Goal: Information Seeking & Learning: Learn about a topic

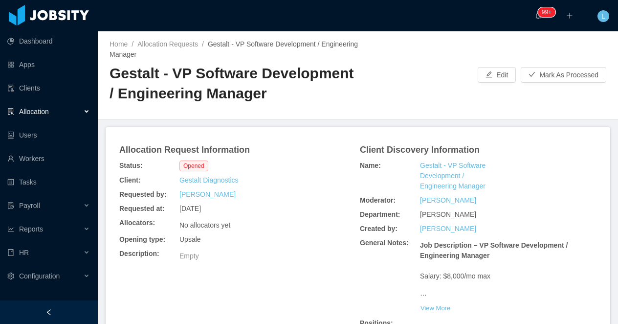
click at [175, 67] on h2 "Gestalt - VP Software Development / Engineering Manager" at bounding box center [233, 84] width 248 height 40
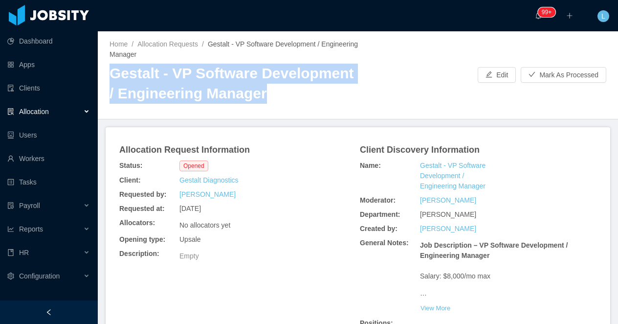
click at [175, 67] on h2 "Gestalt - VP Software Development / Engineering Manager" at bounding box center [233, 84] width 248 height 40
copy h2 "Gestalt - VP Software Development / Engineering Manager"
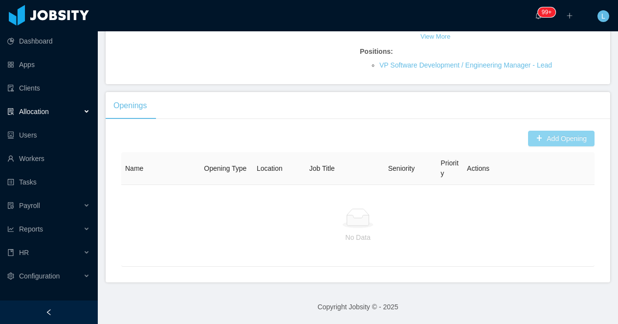
click at [538, 140] on button "Add Opening" at bounding box center [561, 138] width 66 height 16
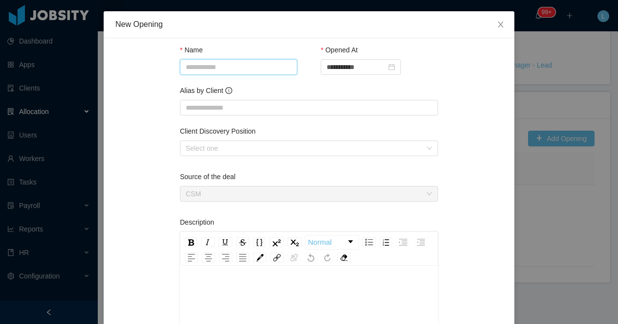
click at [223, 72] on input "Name" at bounding box center [238, 67] width 117 height 16
paste input "**********"
type input "**********"
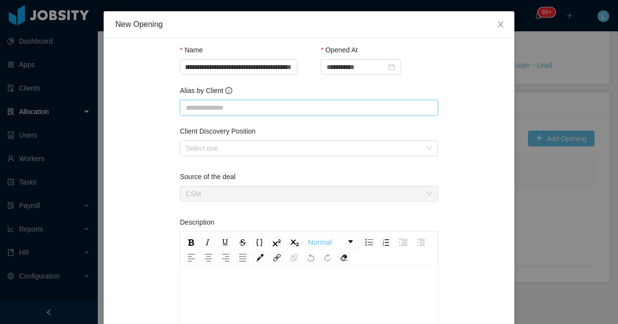
click at [218, 108] on input "Alias by Client" at bounding box center [309, 108] width 258 height 16
paste input "**********"
click at [217, 149] on div "Select one" at bounding box center [304, 148] width 236 height 10
type input "**********"
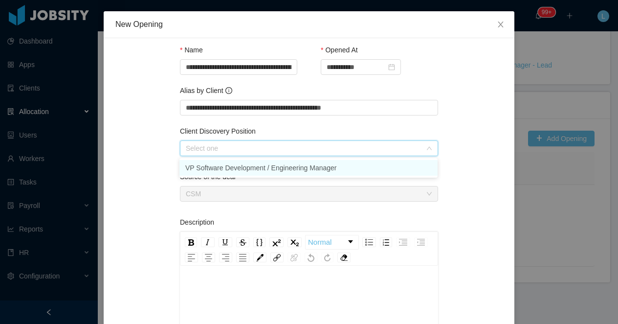
click at [217, 167] on li "VP Software Development / Engineering Manager" at bounding box center [308, 168] width 258 height 16
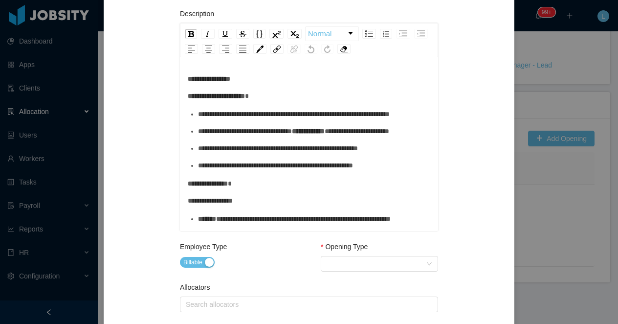
scroll to position [370, 0]
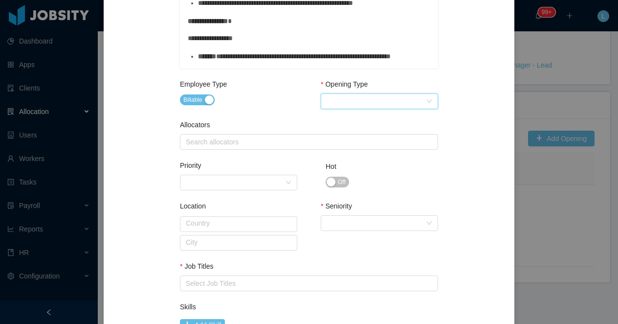
click at [346, 99] on div "Select Opening Type" at bounding box center [375, 101] width 99 height 15
click at [347, 135] on li "Upsale" at bounding box center [378, 137] width 117 height 16
click at [296, 145] on div "Search allocators" at bounding box center [307, 142] width 242 height 10
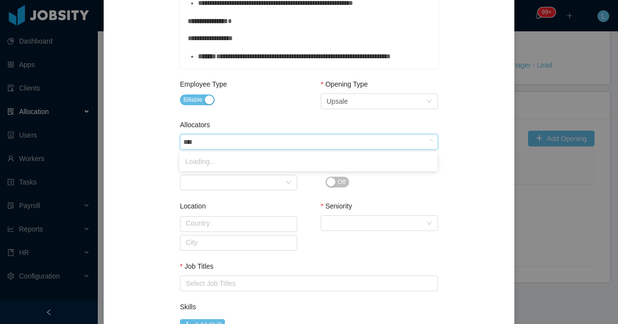
type input "*****"
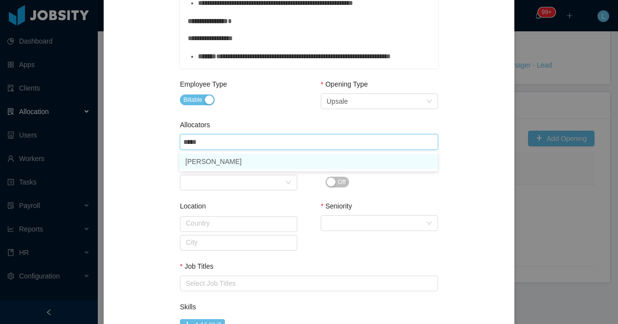
click at [289, 160] on li "Luisa Romero" at bounding box center [308, 161] width 258 height 16
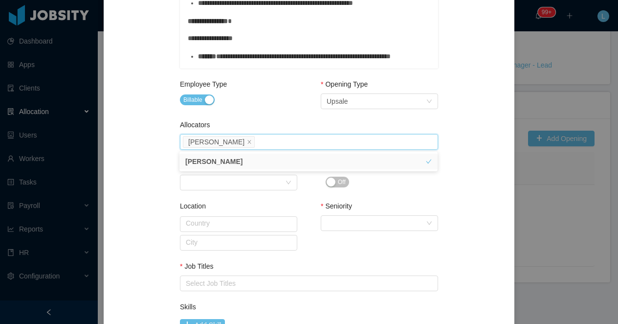
click at [289, 122] on div "Allocators" at bounding box center [309, 127] width 258 height 14
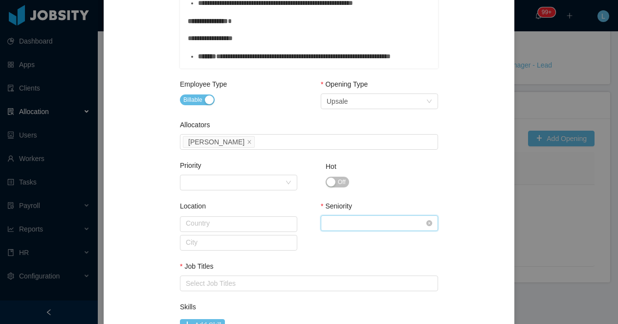
click at [340, 219] on div "Select Seniority" at bounding box center [375, 223] width 99 height 15
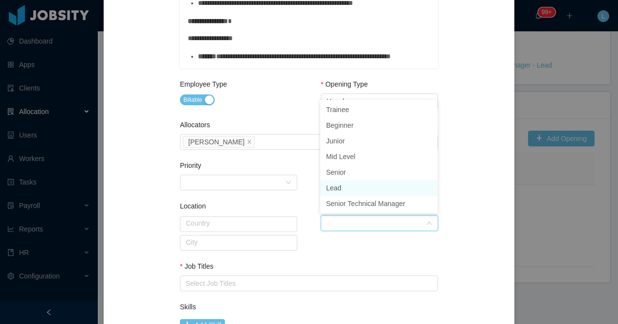
click at [342, 186] on li "Lead" at bounding box center [378, 188] width 117 height 16
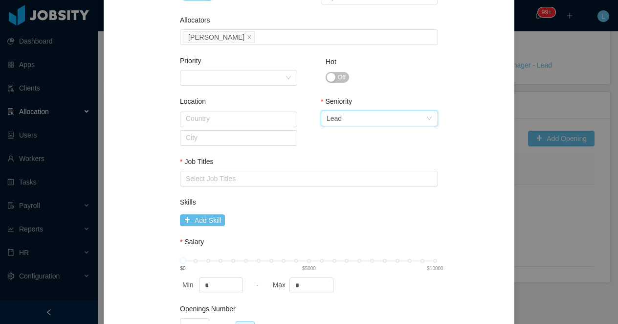
scroll to position [537, 0]
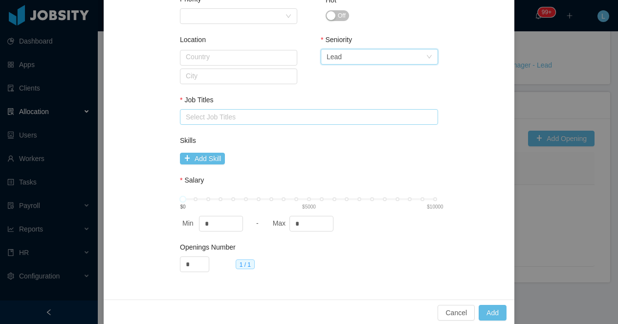
click at [251, 117] on div "Select Job Titles" at bounding box center [307, 117] width 242 height 10
type input "*"
type input "*******"
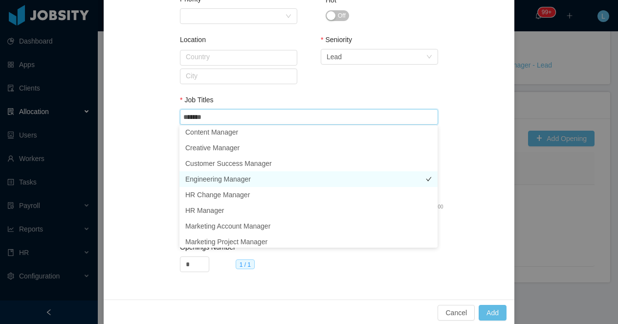
click at [246, 179] on li "Engineering Manager" at bounding box center [308, 179] width 258 height 16
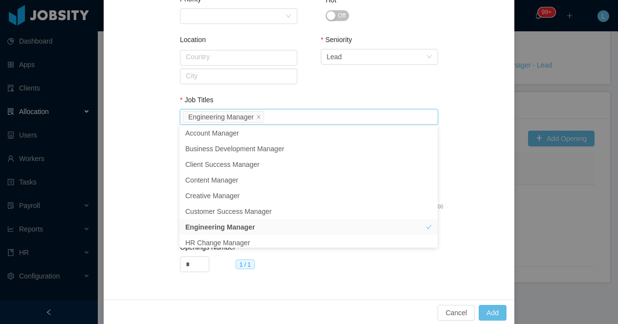
click at [379, 83] on div "Seniority Select Seniority Lead" at bounding box center [379, 67] width 117 height 65
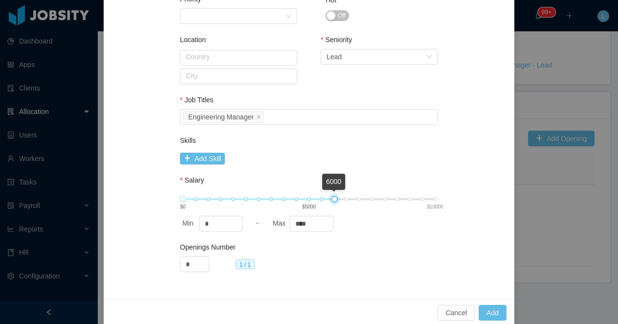
click at [334, 198] on div "6000 $0 $5000 $10000" at bounding box center [309, 199] width 252 height 6
click at [348, 198] on div "6000 $0 $5000 $10000" at bounding box center [309, 199] width 252 height 6
click at [360, 196] on div "7000 $0 $5000 $10000" at bounding box center [309, 199] width 252 height 6
click at [390, 161] on div "Add Skill" at bounding box center [309, 157] width 258 height 15
click at [304, 224] on input "****" at bounding box center [311, 223] width 43 height 15
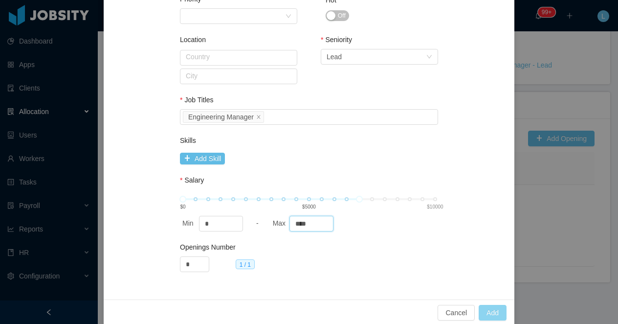
type input "****"
click at [488, 309] on button "Add" at bounding box center [492, 312] width 28 height 16
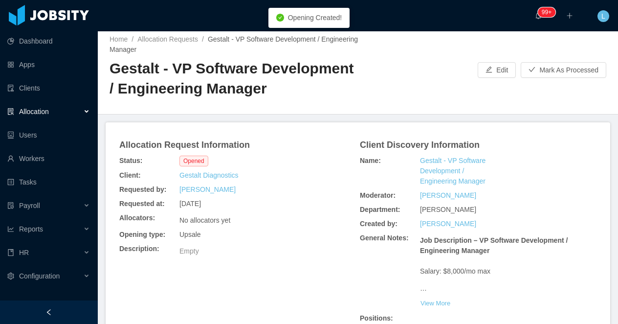
scroll to position [0, 0]
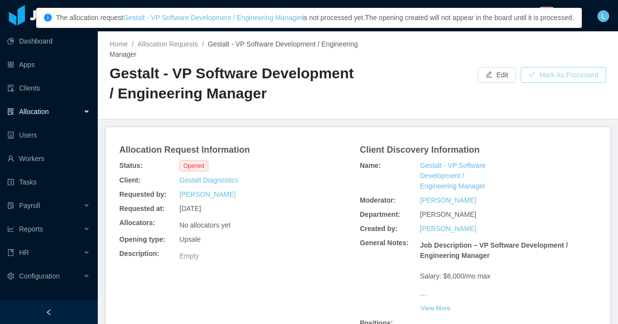
click at [545, 74] on button "Mark As Processed" at bounding box center [563, 75] width 86 height 16
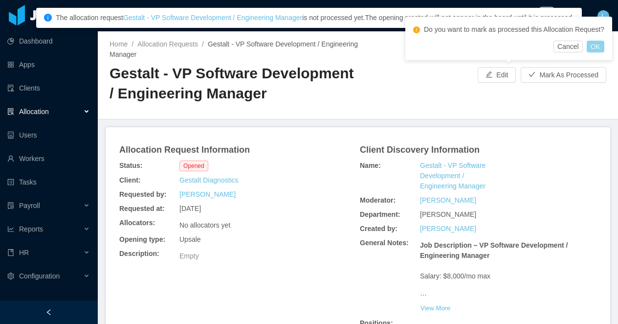
click at [596, 52] on button "OK" at bounding box center [595, 47] width 18 height 12
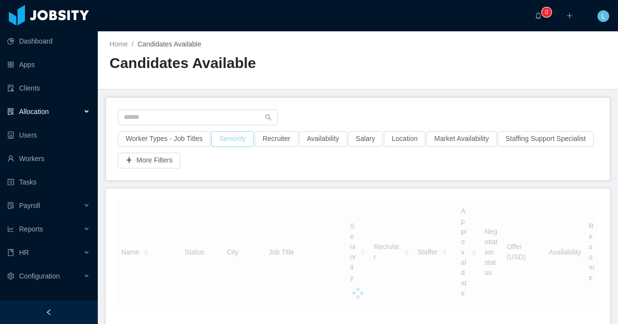
click at [230, 138] on button "Seniority" at bounding box center [232, 139] width 42 height 16
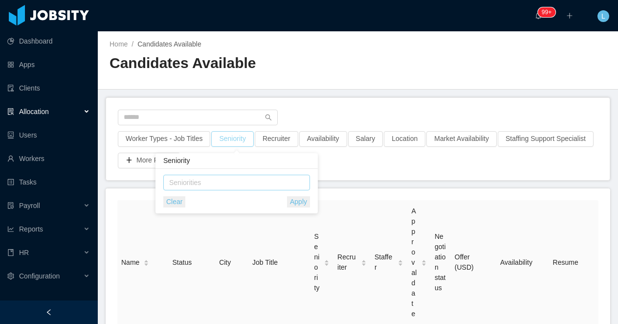
click at [217, 182] on div "Seniorities" at bounding box center [234, 182] width 130 height 10
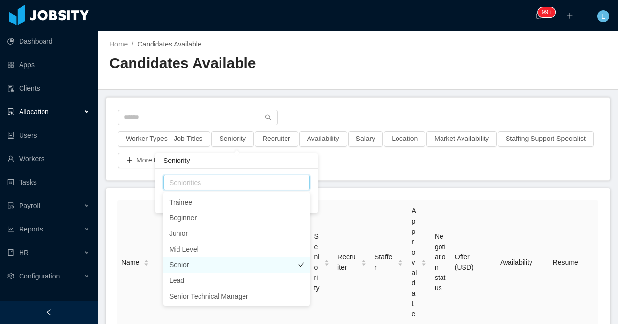
click at [217, 265] on li "Senior" at bounding box center [236, 265] width 147 height 16
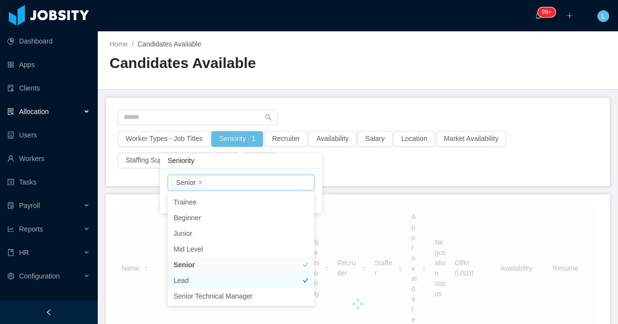
click at [217, 278] on li "Lead" at bounding box center [241, 280] width 147 height 16
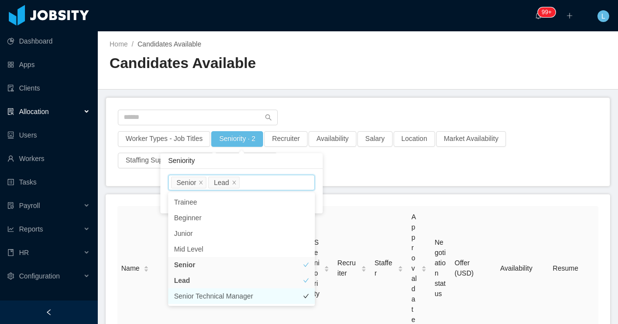
click at [212, 299] on li "Senior Technical Manager" at bounding box center [241, 296] width 147 height 16
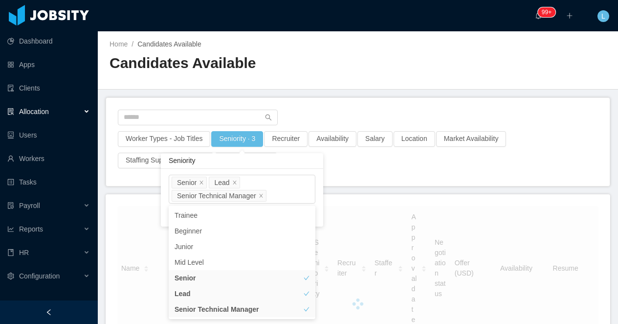
click at [310, 106] on div "Worker Types - Job Titles Seniority · 3 Recruiter Availability Salary Location …" at bounding box center [357, 142] width 503 height 88
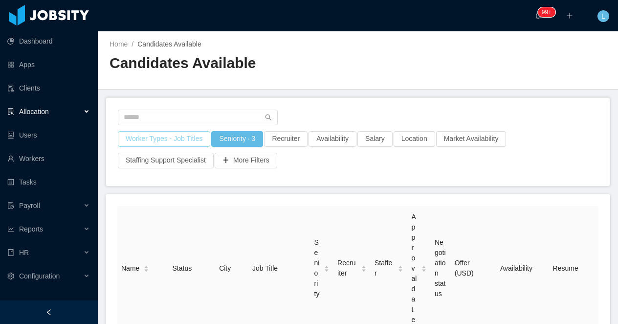
click at [183, 138] on button "Worker Types - Job Titles" at bounding box center [164, 139] width 92 height 16
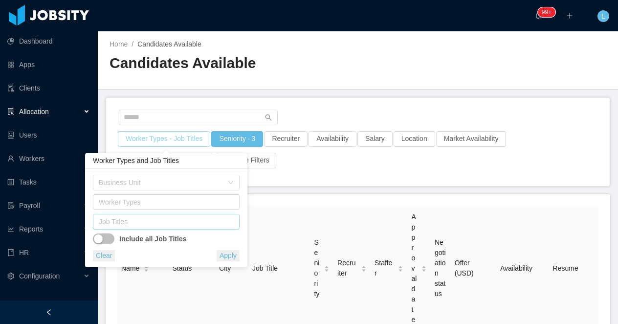
click at [185, 222] on div "Job Titles" at bounding box center [164, 222] width 130 height 10
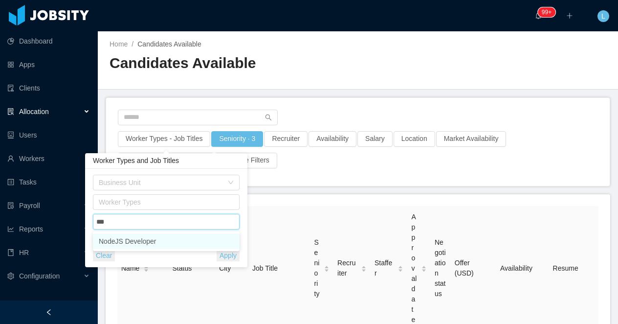
type input "****"
click at [186, 246] on li "NodeJS Developer" at bounding box center [166, 241] width 147 height 16
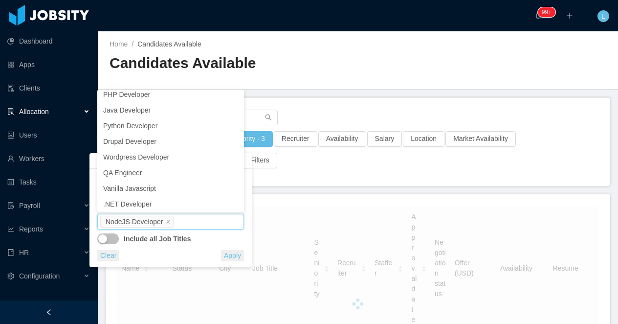
click at [353, 94] on main "Home / Candidates Available / Candidates Available Worker Types - Job Titles · …" at bounding box center [358, 177] width 520 height 292
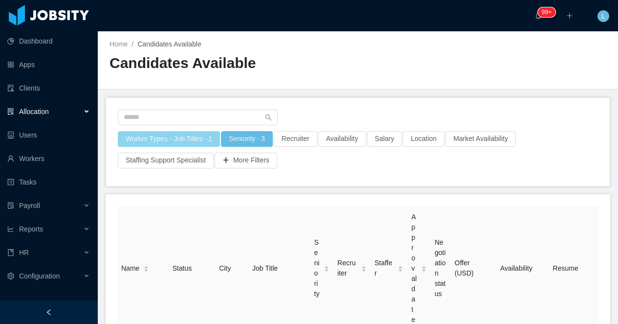
click at [160, 133] on button "Worker Types - Job Titles · 1" at bounding box center [169, 139] width 102 height 16
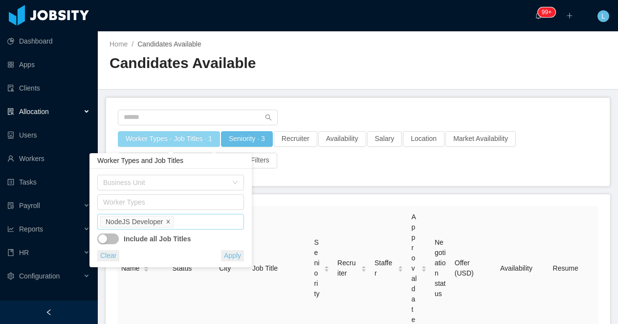
click at [170, 221] on icon "icon: close" at bounding box center [168, 221] width 5 height 5
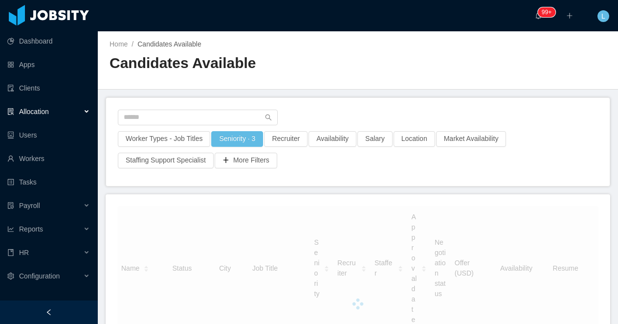
click at [324, 105] on div "Worker Types - Job Titles Seniority · 3 Recruiter Availability Salary Location …" at bounding box center [357, 142] width 503 height 88
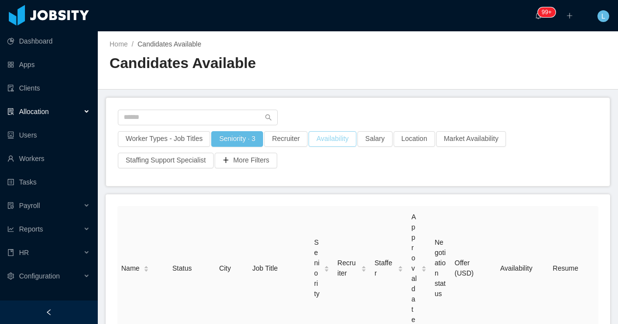
click at [330, 142] on button "Availability" at bounding box center [332, 139] width 48 height 16
click at [310, 184] on div "Select one" at bounding box center [337, 182] width 130 height 10
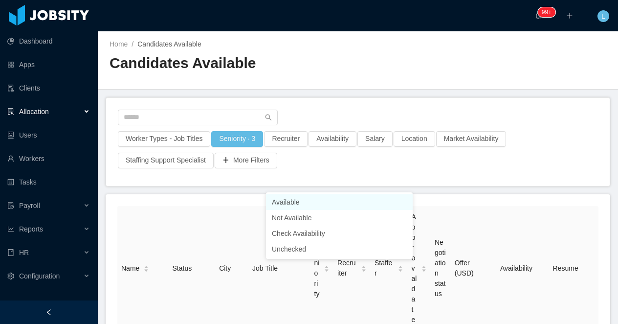
click at [380, 67] on div "Home / Candidates Available / Candidates Available" at bounding box center [358, 60] width 520 height 58
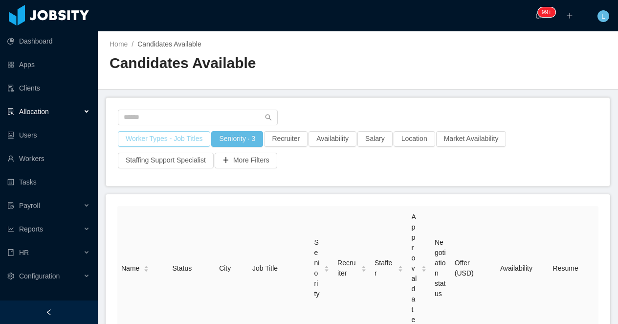
click at [162, 139] on button "Worker Types - Job Titles" at bounding box center [164, 139] width 92 height 16
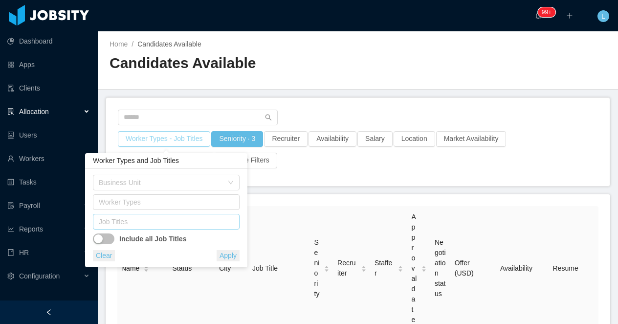
click at [158, 223] on div "Job Titles" at bounding box center [164, 222] width 130 height 10
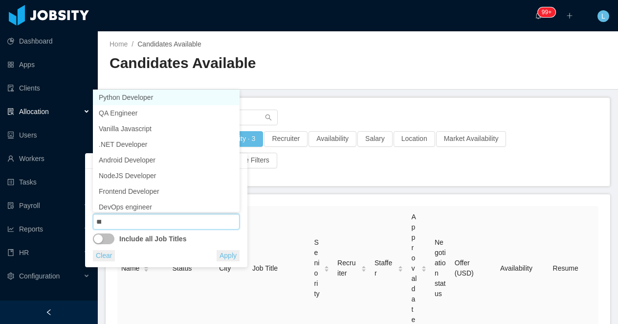
type input "****"
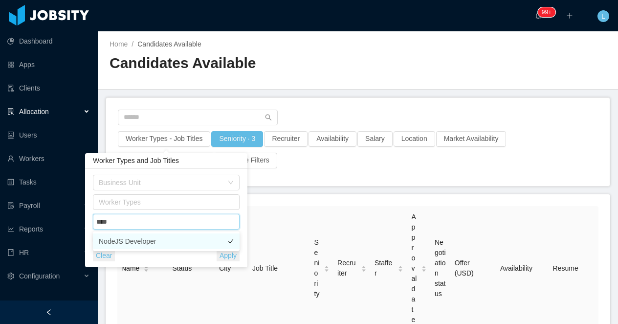
click at [158, 236] on li "NodeJS Developer" at bounding box center [166, 241] width 147 height 16
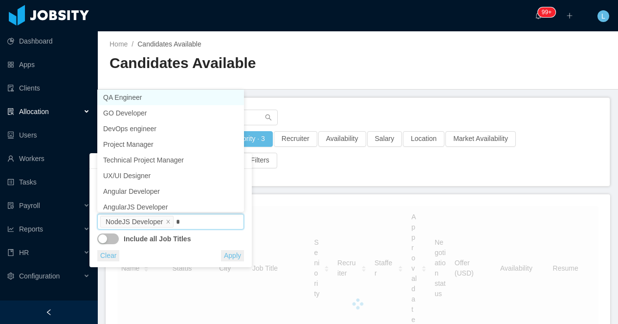
type input "**"
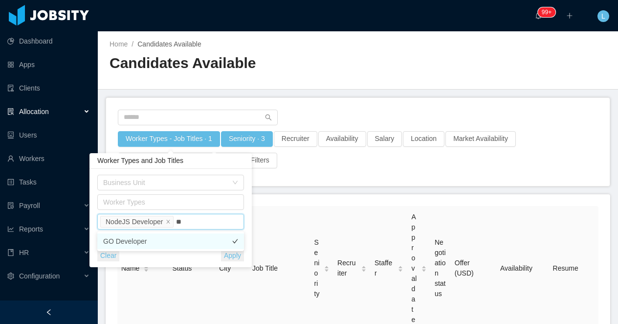
click at [160, 241] on li "GO Developer" at bounding box center [170, 241] width 147 height 16
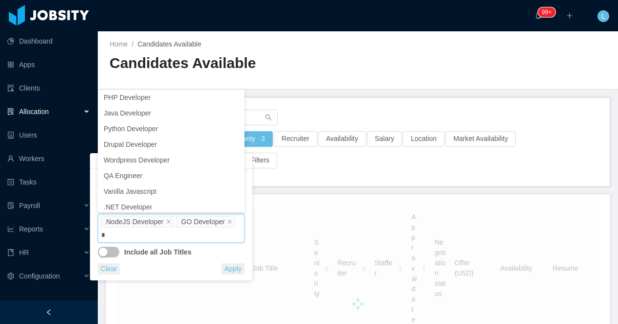
type input "**"
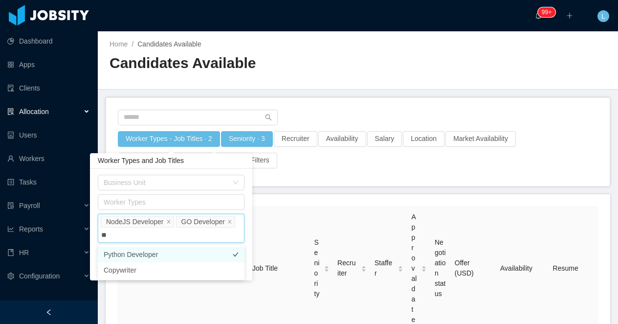
click at [181, 254] on li "Python Developer" at bounding box center [171, 254] width 147 height 16
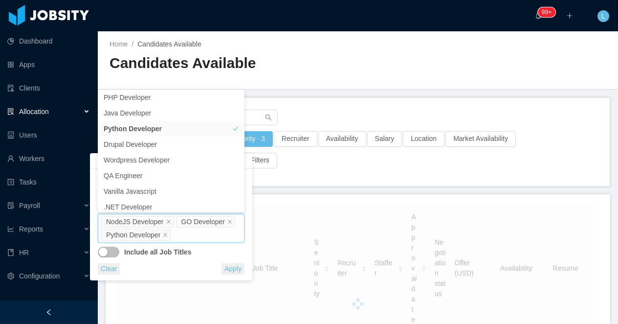
click at [379, 55] on div "Home / Candidates Available / Candidates Available" at bounding box center [358, 60] width 520 height 58
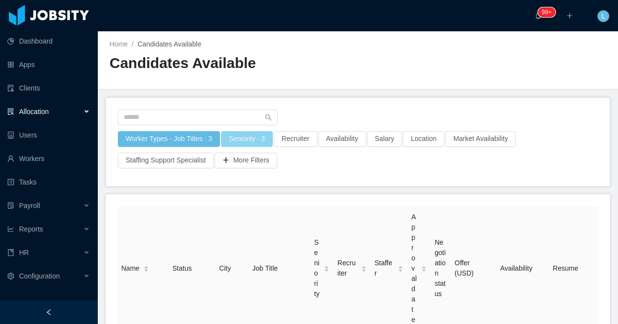
click at [250, 134] on button "Seniority · 3" at bounding box center [247, 139] width 52 height 16
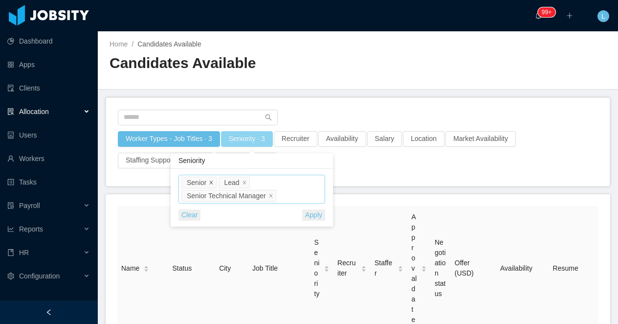
click at [213, 184] on icon "icon: close" at bounding box center [211, 181] width 3 height 3
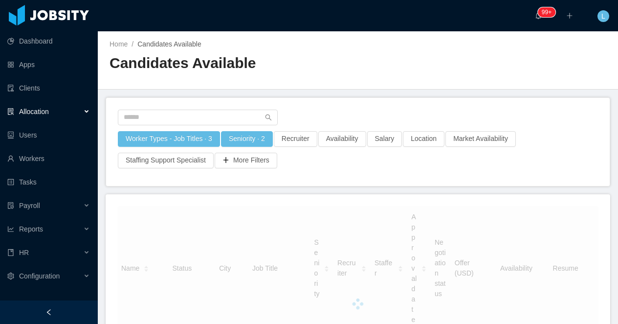
click at [329, 74] on div "Candidates Available" at bounding box center [233, 66] width 248 height 27
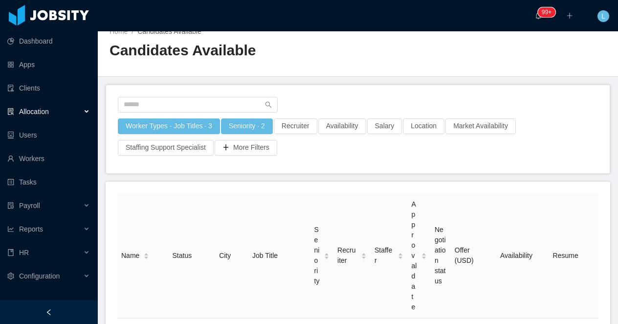
scroll to position [11, 0]
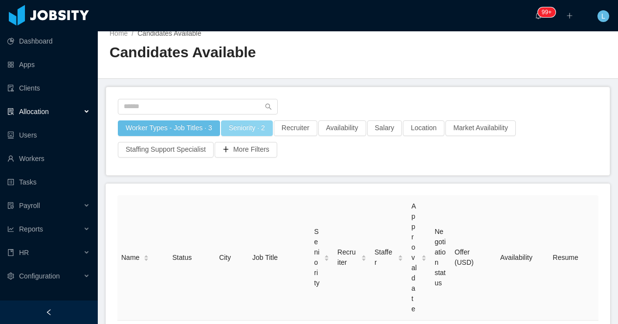
click at [244, 121] on button "Seniority · 2" at bounding box center [247, 128] width 52 height 16
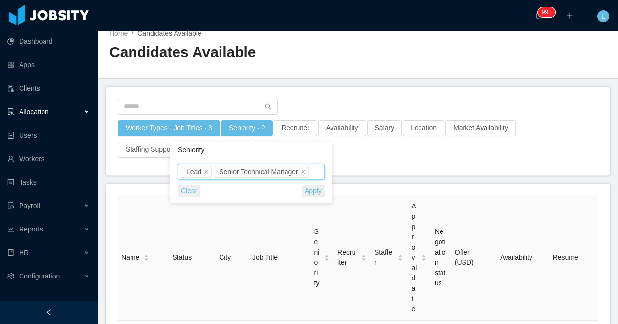
click at [316, 173] on input at bounding box center [312, 172] width 5 height 12
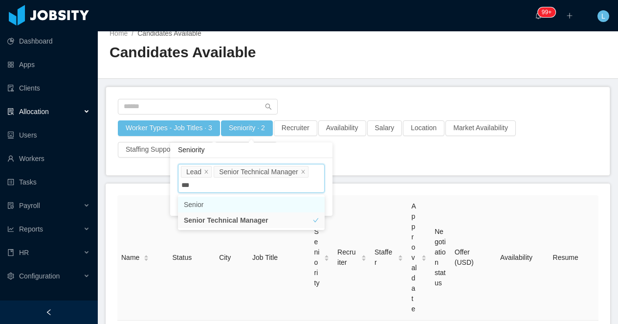
type input "****"
click at [290, 203] on li "Senior" at bounding box center [251, 204] width 147 height 16
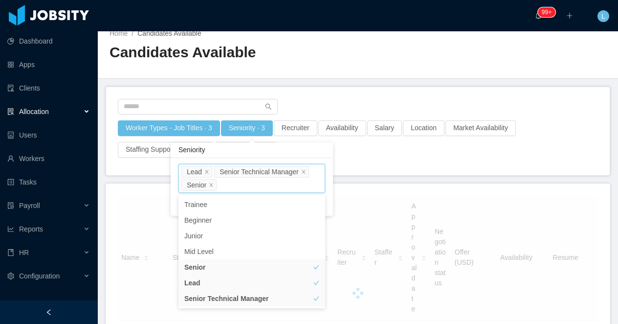
click at [359, 160] on div "Worker Types - Job Titles · 3 Seniority · 3 Recruiter Availability Salary Locat…" at bounding box center [357, 141] width 481 height 43
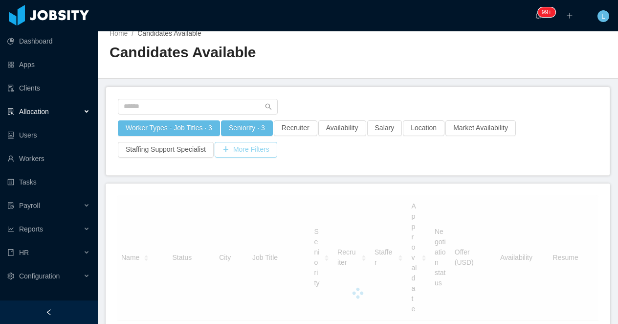
click at [244, 152] on button "More Filters" at bounding box center [246, 150] width 63 height 16
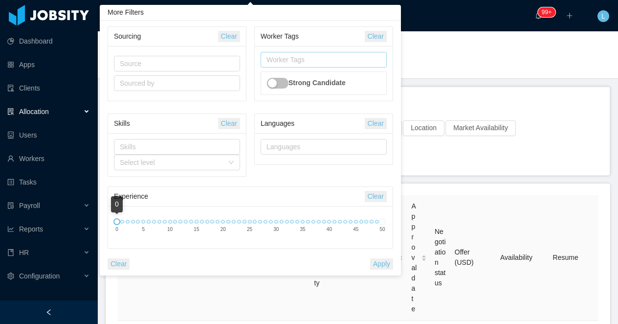
click at [283, 58] on div "Worker Tags" at bounding box center [321, 60] width 110 height 10
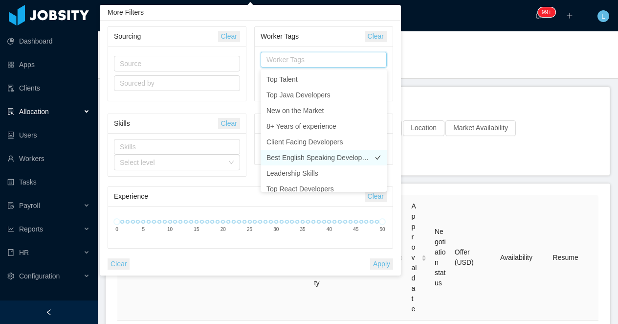
scroll to position [17, 0]
click at [301, 152] on li "Leadership Skills" at bounding box center [323, 157] width 126 height 16
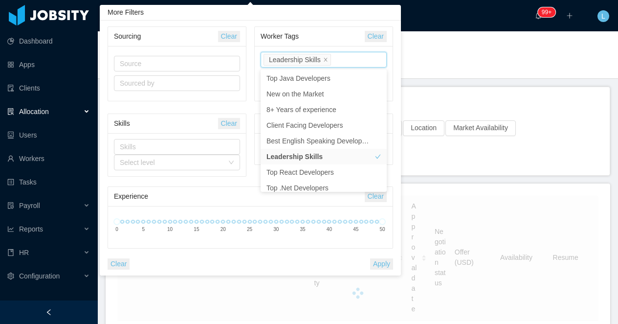
click at [394, 75] on div "Worker Tags Clear Worker Tags Leadership Skills Strong Candidate" at bounding box center [323, 63] width 147 height 75
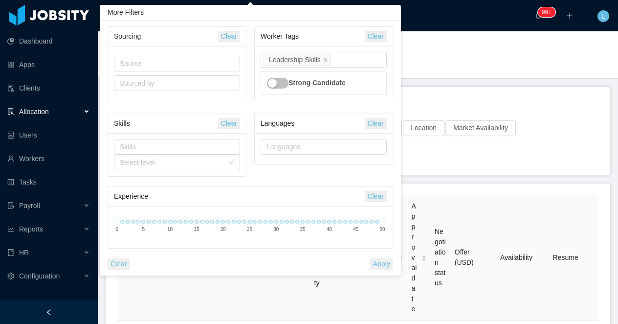
click at [381, 266] on button "Apply" at bounding box center [381, 263] width 23 height 11
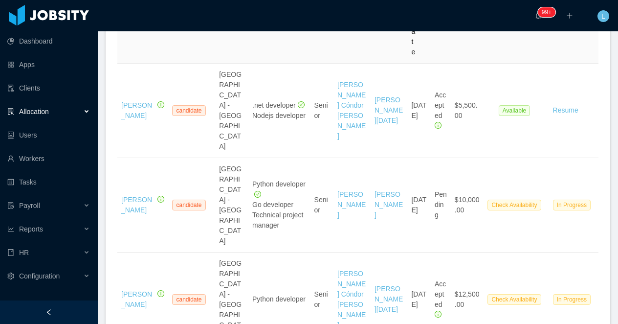
scroll to position [266, 0]
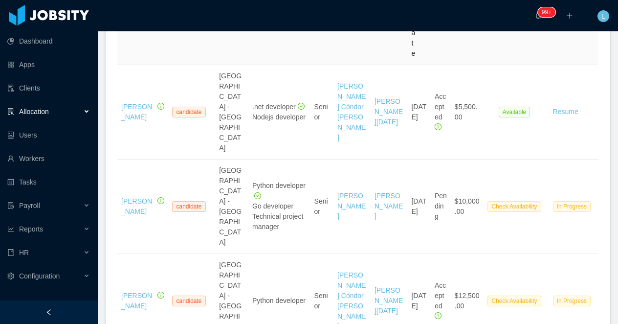
click at [49, 314] on icon "icon: left" at bounding box center [48, 312] width 3 height 6
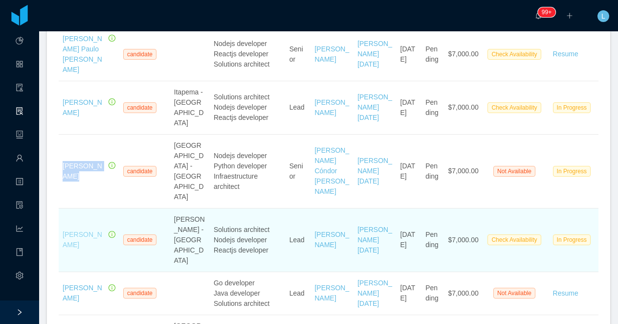
scroll to position [1183, 0]
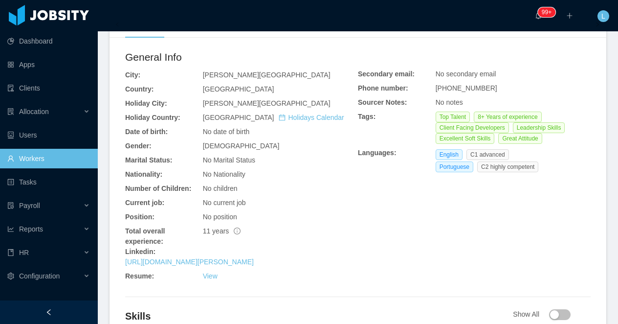
scroll to position [330, 0]
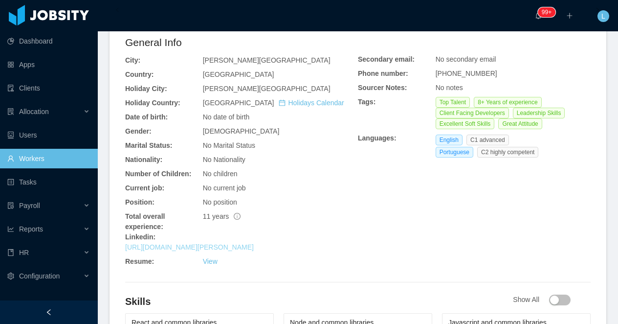
click at [196, 249] on link "https://www.linkedin.com/in/eduardo-perotta-de-almeida" at bounding box center [189, 247] width 129 height 8
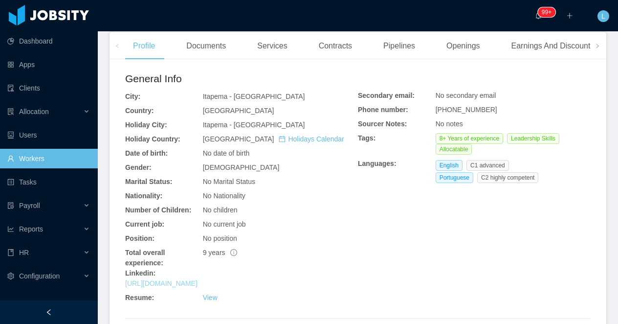
scroll to position [296, 0]
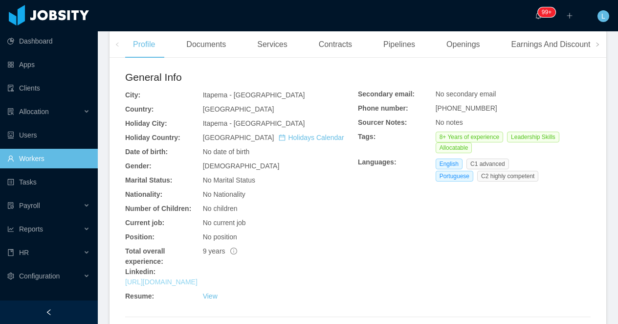
click at [197, 283] on link "https://www.linkedin.com/in/arturmagalhaesjr" at bounding box center [161, 282] width 72 height 8
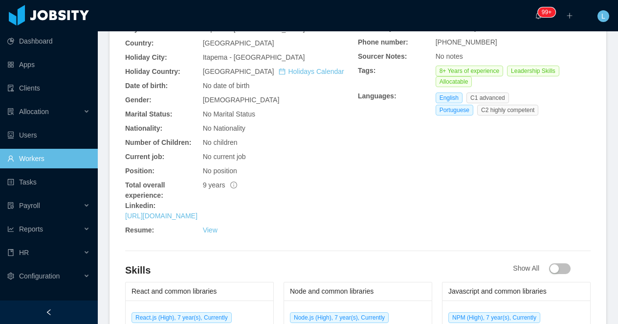
scroll to position [0, 0]
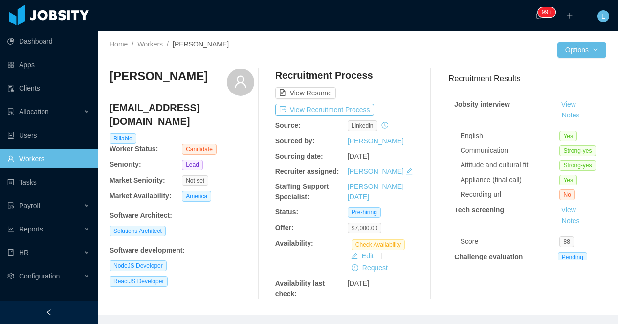
click at [167, 74] on h3 "[PERSON_NAME]" at bounding box center [158, 76] width 98 height 16
click at [167, 74] on h3 "Artur Magalhaes" at bounding box center [158, 76] width 98 height 16
copy div "Artur Magalhaes"
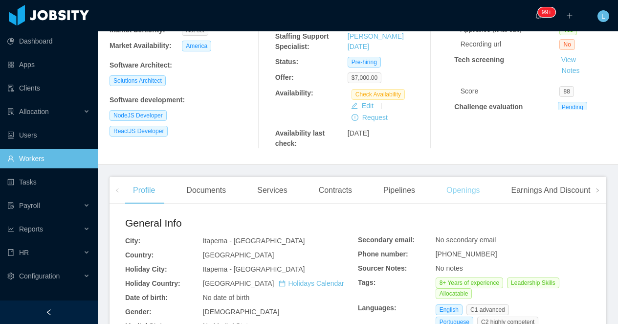
click at [461, 192] on div "Openings" at bounding box center [462, 189] width 49 height 27
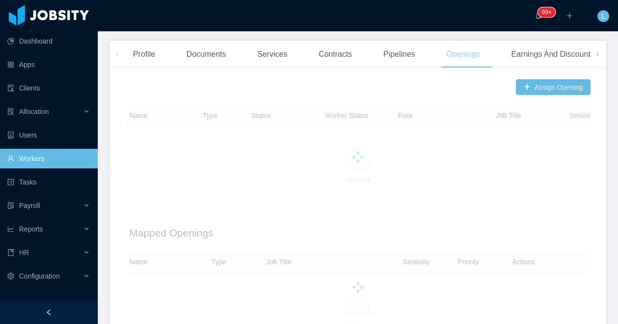
scroll to position [289, 0]
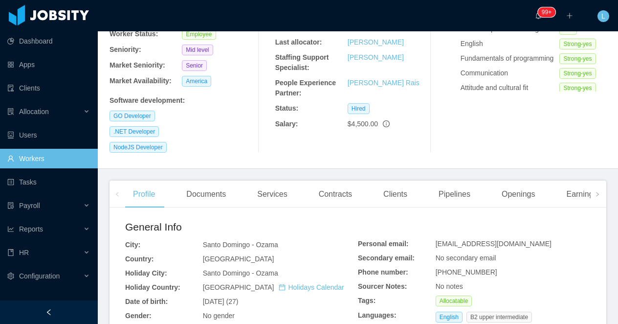
scroll to position [184, 0]
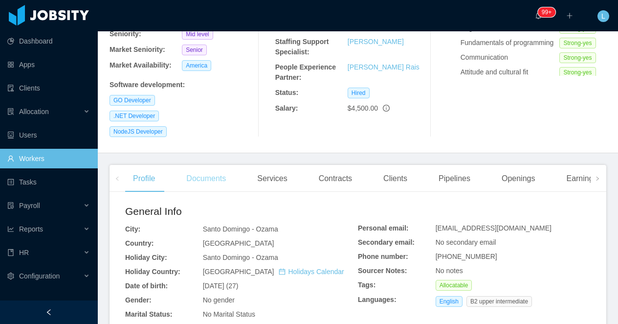
click at [219, 165] on div "Documents" at bounding box center [205, 178] width 55 height 27
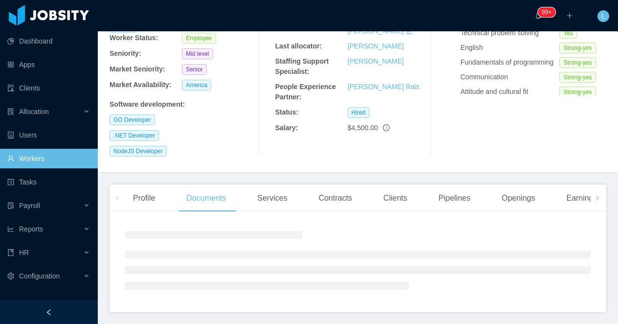
scroll to position [184, 0]
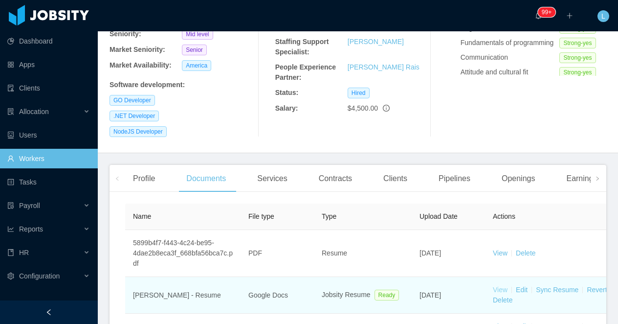
click at [499, 285] on link "View" at bounding box center [500, 289] width 15 height 8
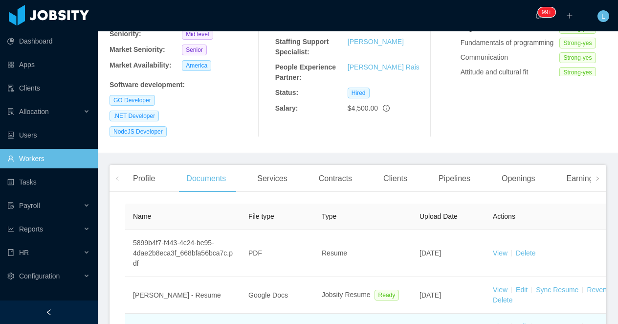
click at [499, 322] on link "View" at bounding box center [500, 326] width 15 height 8
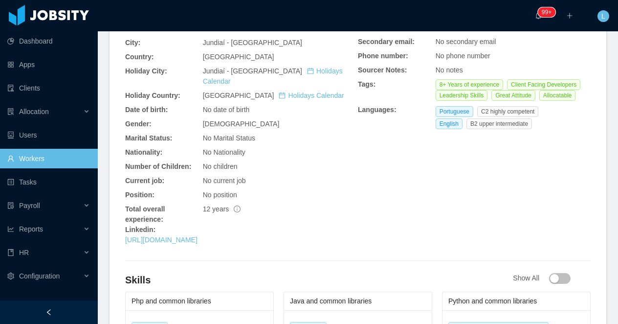
scroll to position [356, 0]
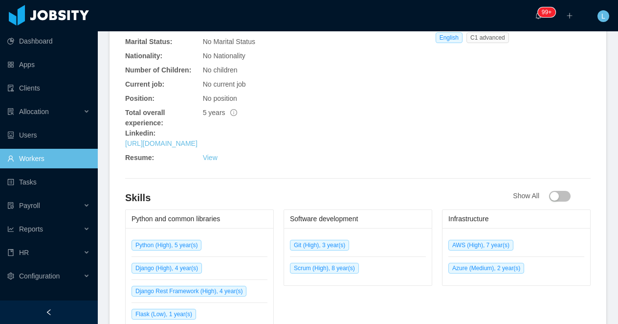
scroll to position [499, 0]
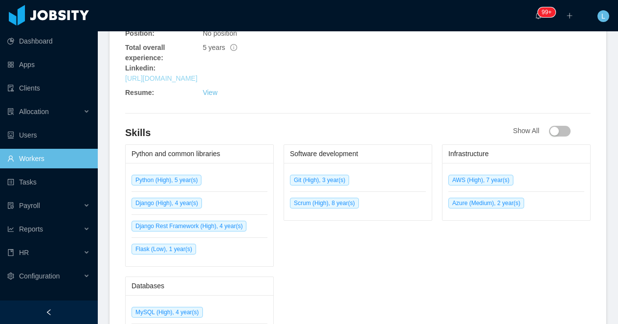
click at [197, 76] on link "[URL][DOMAIN_NAME]" at bounding box center [161, 78] width 72 height 8
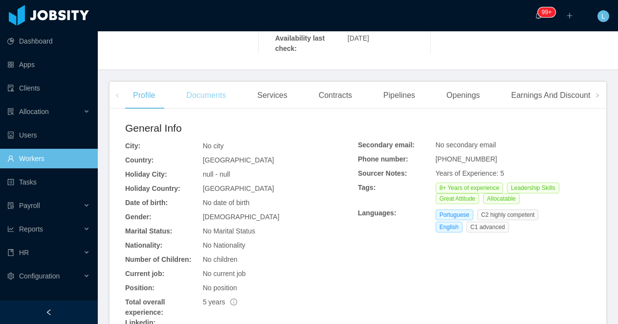
click at [217, 95] on div "Documents" at bounding box center [205, 95] width 55 height 27
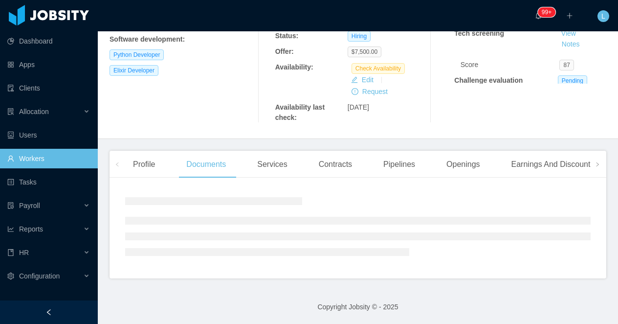
scroll to position [216, 0]
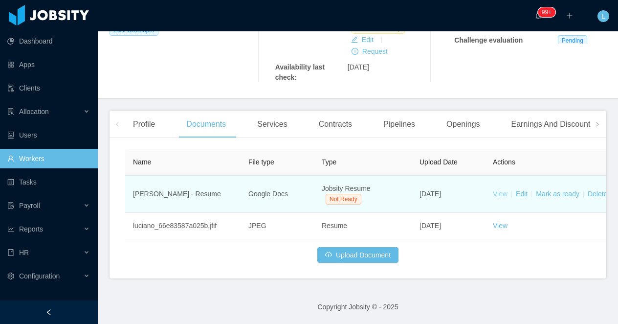
click at [499, 193] on link "View" at bounding box center [500, 194] width 15 height 8
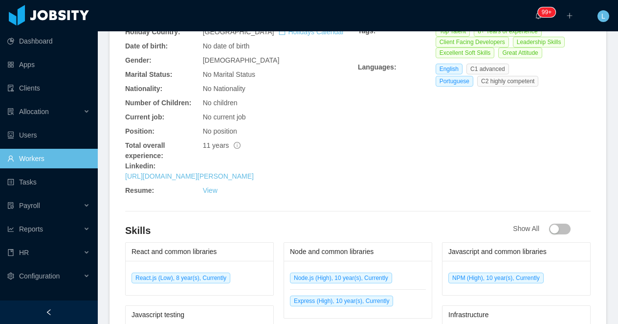
scroll to position [412, 0]
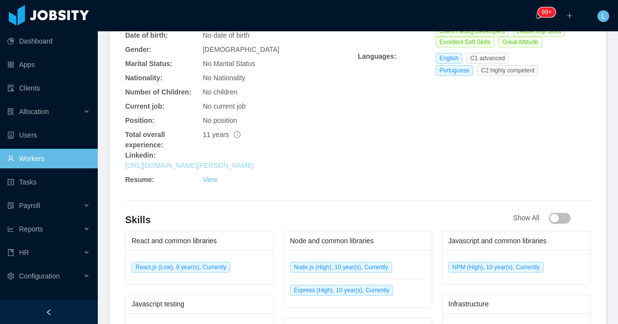
click at [210, 165] on link "[URL][DOMAIN_NAME][PERSON_NAME]" at bounding box center [189, 165] width 129 height 8
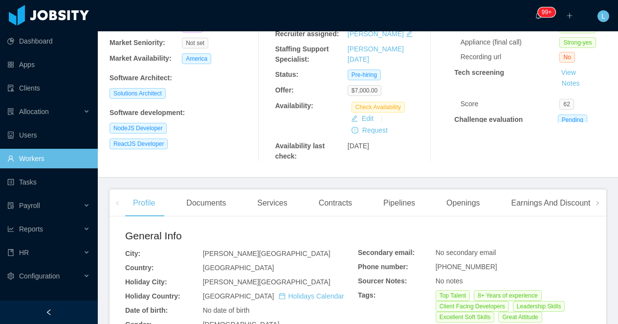
scroll to position [160, 0]
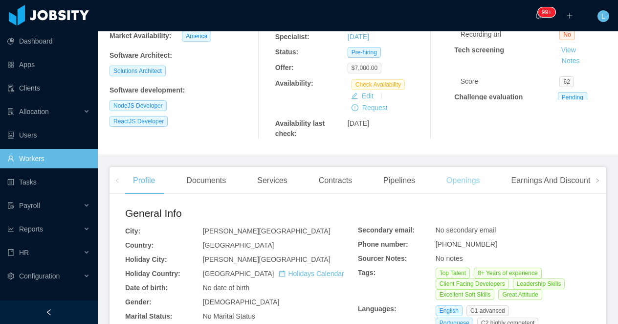
click at [471, 176] on div "Openings" at bounding box center [462, 180] width 49 height 27
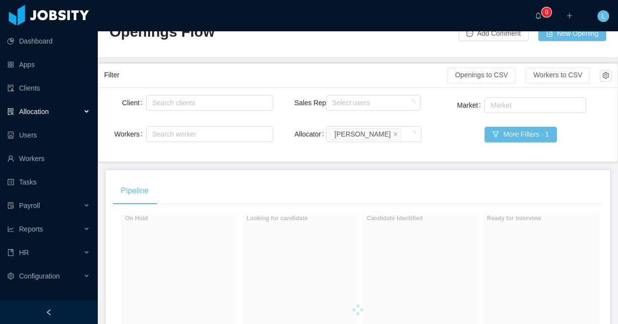
scroll to position [149, 0]
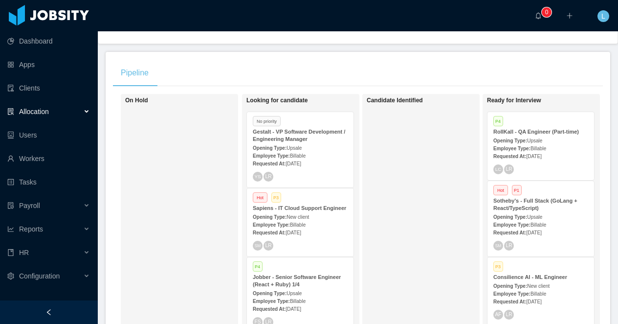
click at [289, 141] on strong "Gestalt - VP Software Development / Engineering Manager" at bounding box center [299, 135] width 92 height 13
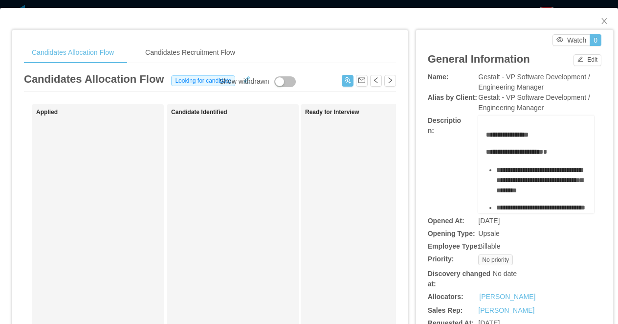
click at [516, 78] on span "Gestalt - VP Software Development / Engineering Manager" at bounding box center [534, 82] width 112 height 18
copy span "Gestalt - VP Software Development / Engineering Manager"
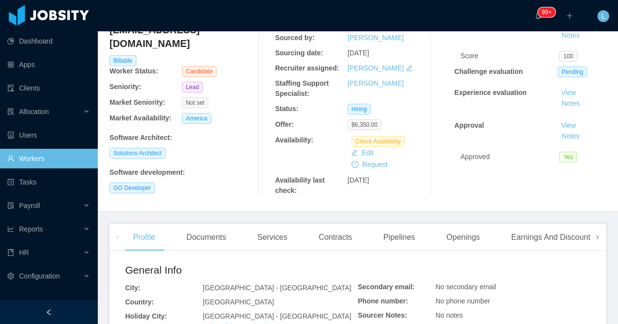
scroll to position [93, 0]
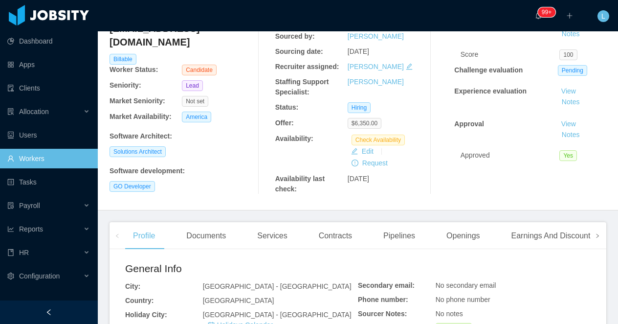
click at [602, 236] on span at bounding box center [597, 235] width 16 height 27
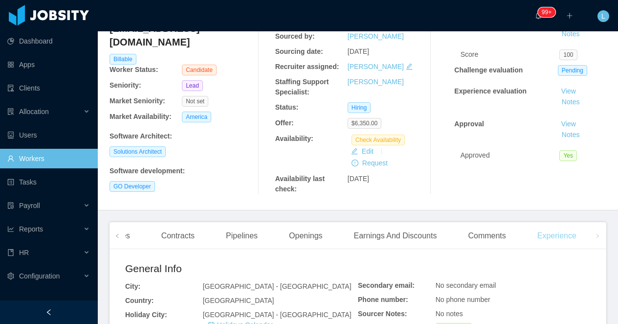
click at [571, 235] on div "Experience" at bounding box center [556, 235] width 55 height 27
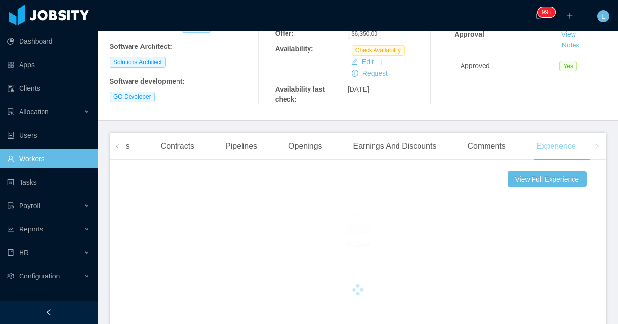
scroll to position [262, 0]
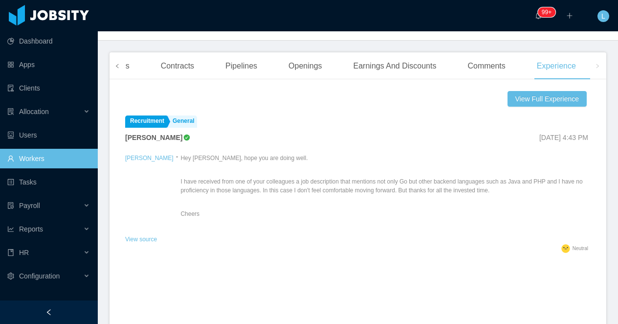
click at [118, 69] on span at bounding box center [117, 66] width 6 height 12
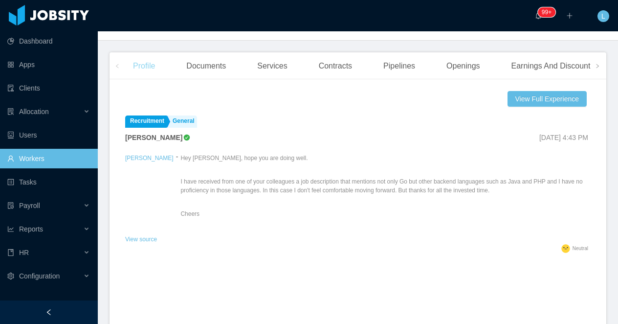
click at [141, 69] on div "Profile" at bounding box center [144, 65] width 38 height 27
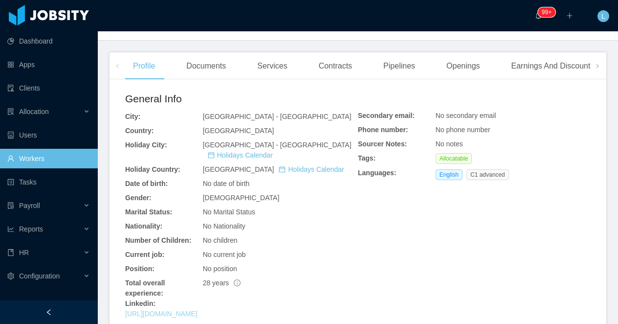
click at [197, 312] on link "[URL][DOMAIN_NAME]" at bounding box center [161, 313] width 72 height 8
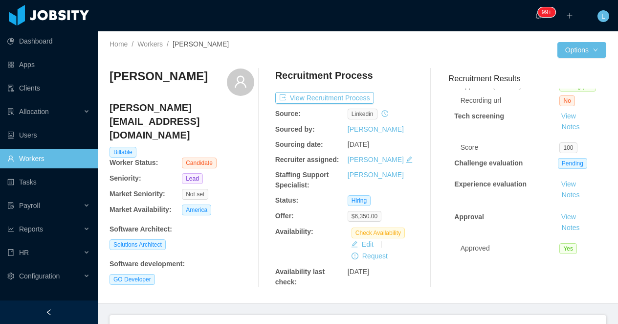
click at [154, 79] on h3 "[PERSON_NAME]" at bounding box center [158, 76] width 98 height 16
copy div "[PERSON_NAME]"
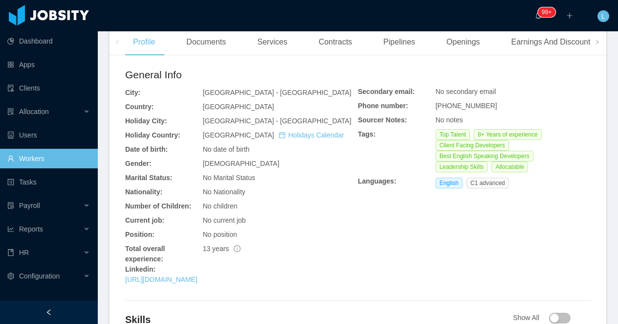
scroll to position [292, 0]
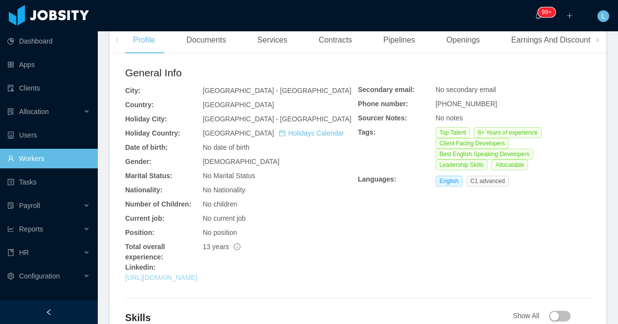
click at [166, 277] on link "[URL][DOMAIN_NAME]" at bounding box center [161, 277] width 72 height 8
click at [197, 278] on link "[URL][DOMAIN_NAME]" at bounding box center [161, 277] width 72 height 8
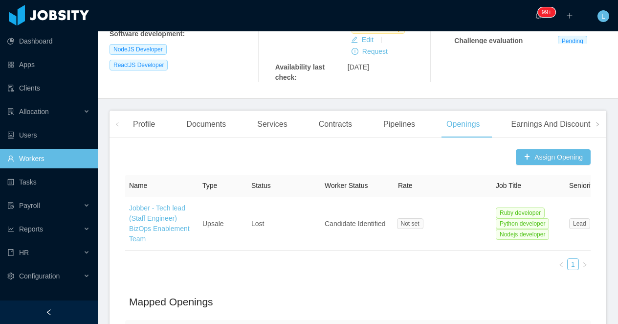
scroll to position [301, 0]
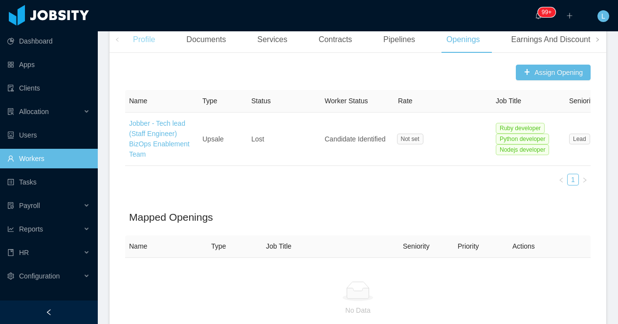
click at [143, 38] on div "Profile" at bounding box center [144, 39] width 38 height 27
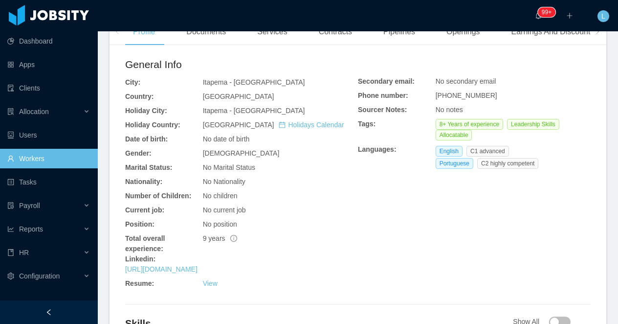
scroll to position [310, 0]
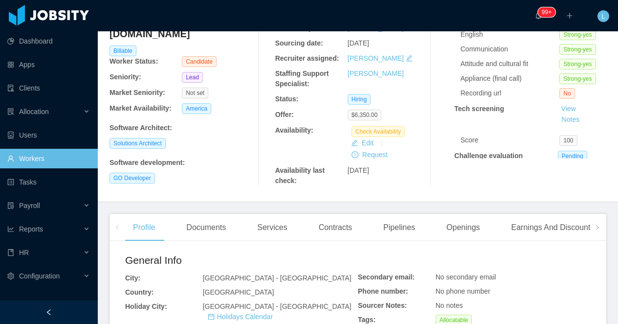
scroll to position [171, 0]
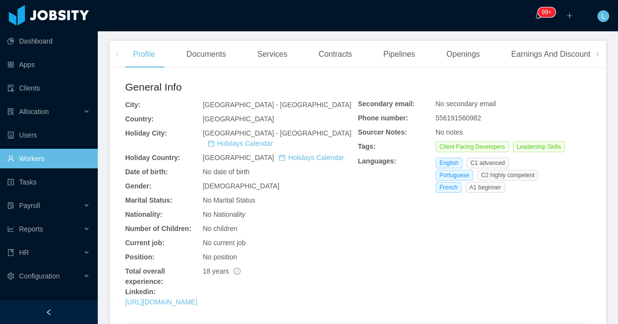
scroll to position [306, 0]
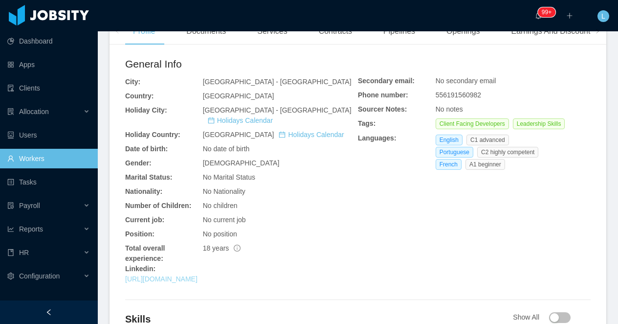
click at [197, 275] on link "https://www.linkedin.com/in/dunice" at bounding box center [161, 279] width 72 height 8
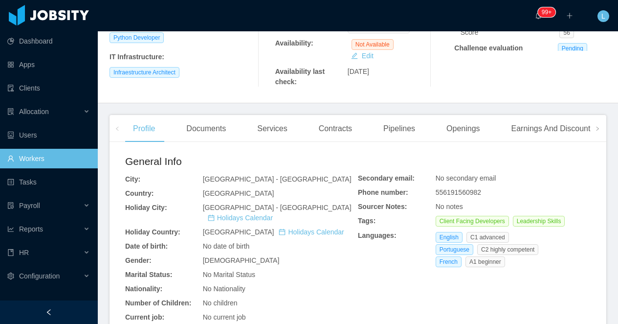
scroll to position [0, 0]
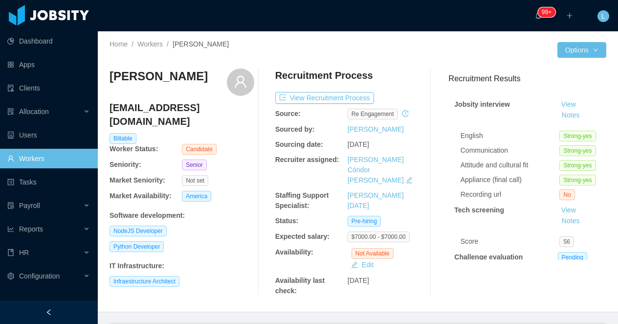
click at [170, 71] on h3 "[PERSON_NAME]" at bounding box center [158, 76] width 98 height 16
click at [170, 71] on h3 "Hudson Dunice" at bounding box center [158, 76] width 98 height 16
copy div "Hudson Dunice"
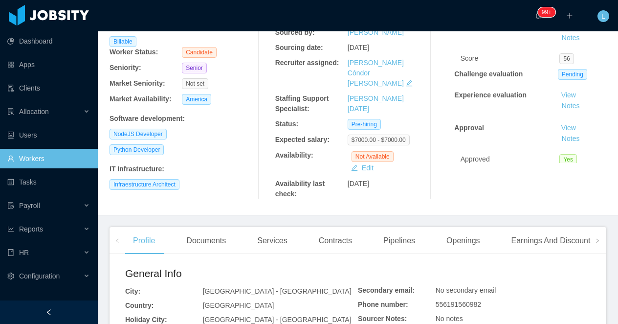
scroll to position [115, 0]
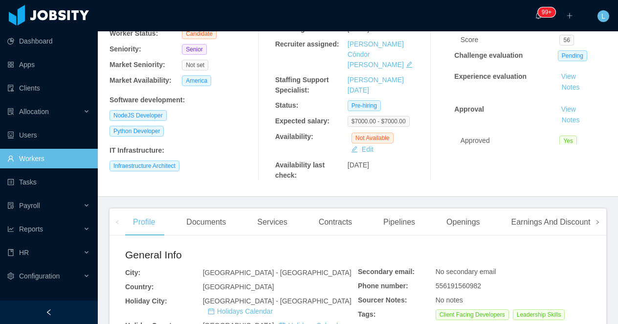
click at [594, 216] on span at bounding box center [597, 222] width 6 height 12
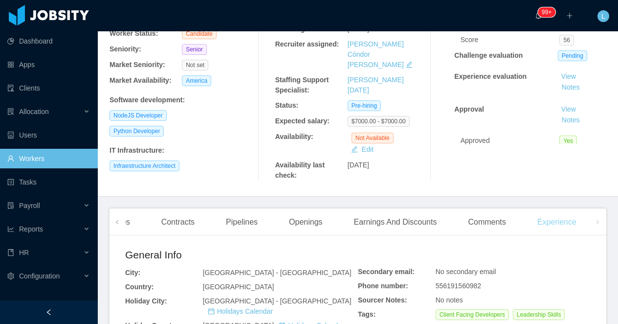
click at [550, 211] on div "Experience" at bounding box center [556, 221] width 55 height 27
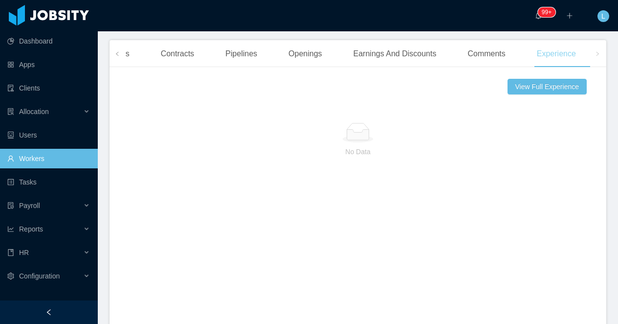
scroll to position [286, 0]
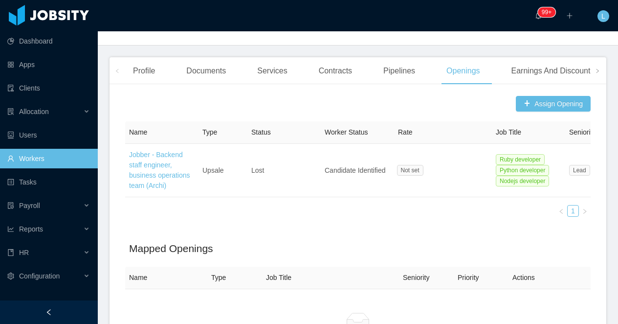
scroll to position [285, 0]
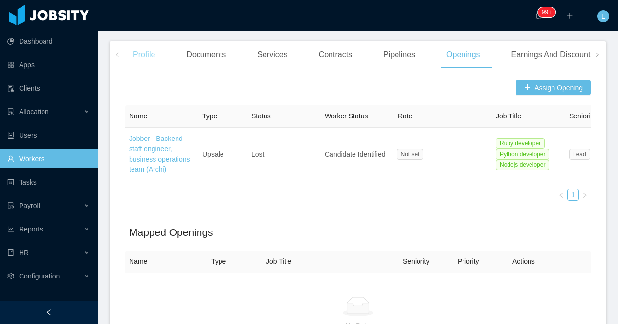
click at [142, 44] on div "Profile" at bounding box center [144, 54] width 38 height 27
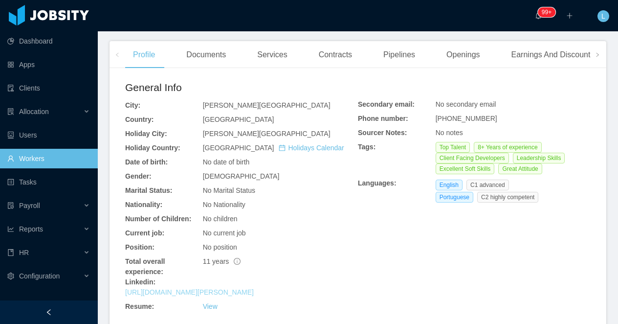
click at [164, 290] on link "https://www.linkedin.com/in/eduardo-perotta-de-almeida" at bounding box center [189, 292] width 129 height 8
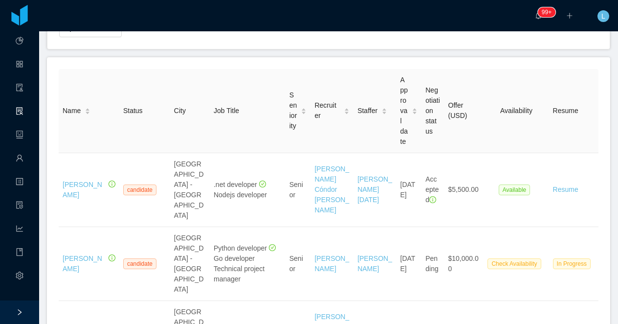
scroll to position [116, 0]
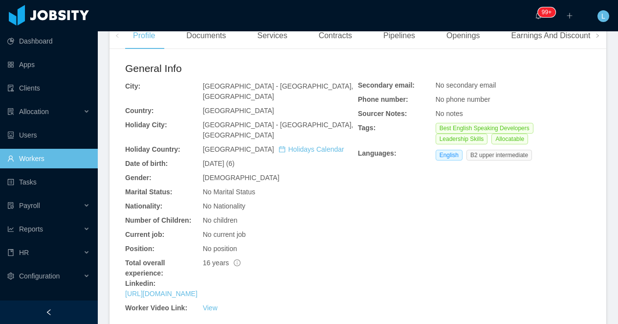
scroll to position [313, 0]
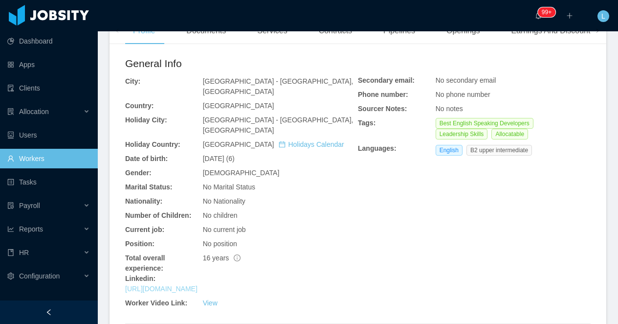
click at [179, 287] on link "[URL][DOMAIN_NAME]" at bounding box center [161, 288] width 72 height 8
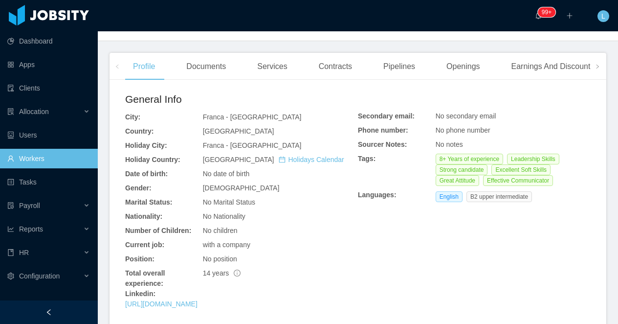
scroll to position [288, 0]
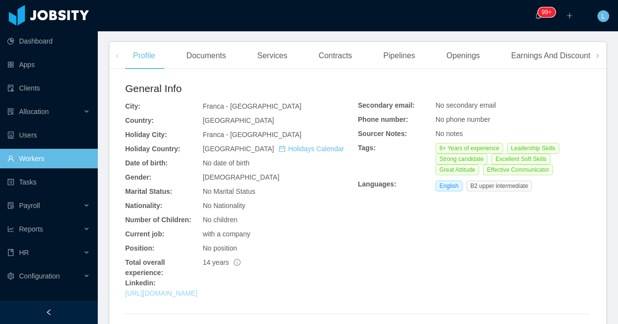
click at [184, 291] on link "[URL][DOMAIN_NAME]" at bounding box center [161, 293] width 72 height 8
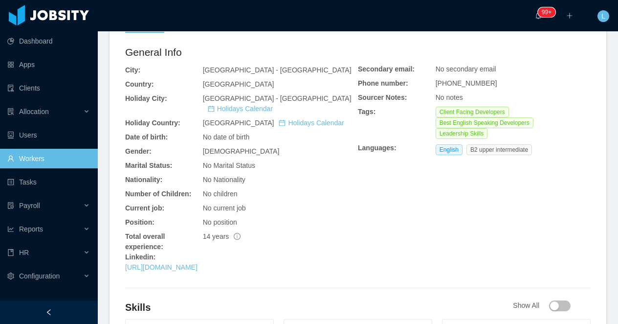
scroll to position [384, 0]
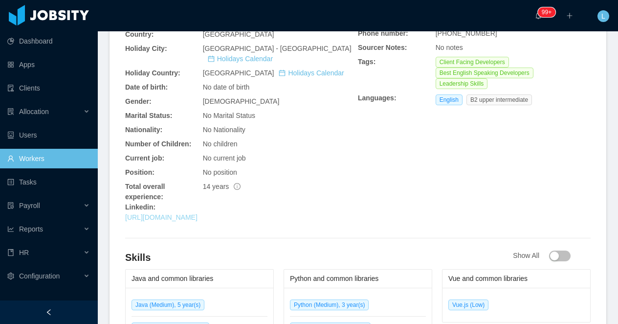
click at [197, 213] on link "https://br.linkedin.com/in/aurelioolive" at bounding box center [161, 217] width 72 height 8
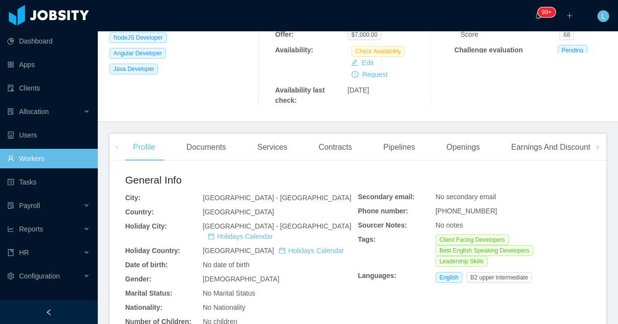
scroll to position [157, 0]
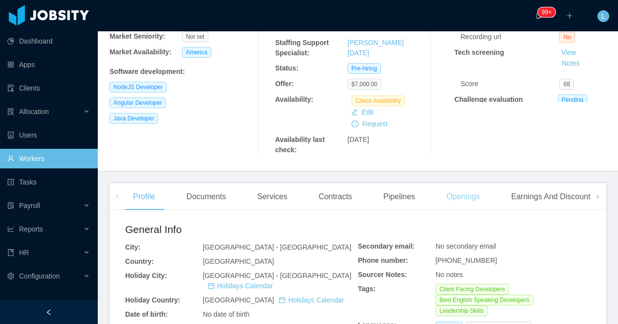
click at [470, 183] on div "Openings" at bounding box center [462, 196] width 49 height 27
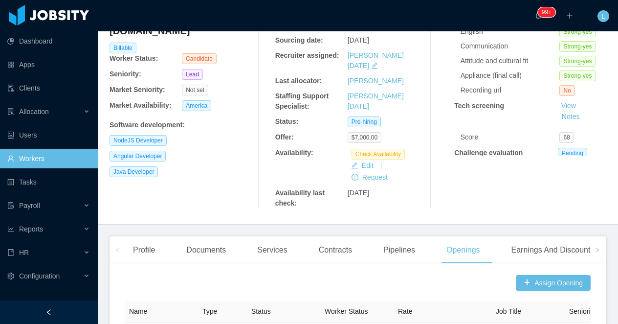
scroll to position [123, 0]
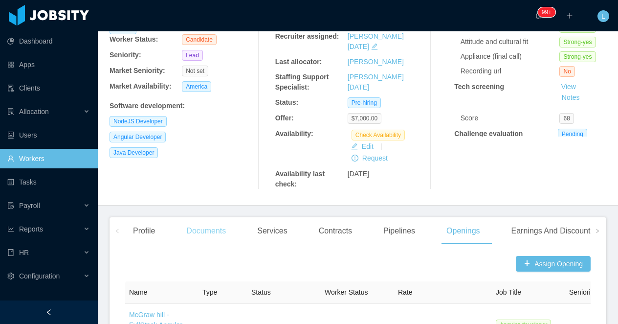
click at [209, 221] on div "Documents" at bounding box center [205, 230] width 55 height 27
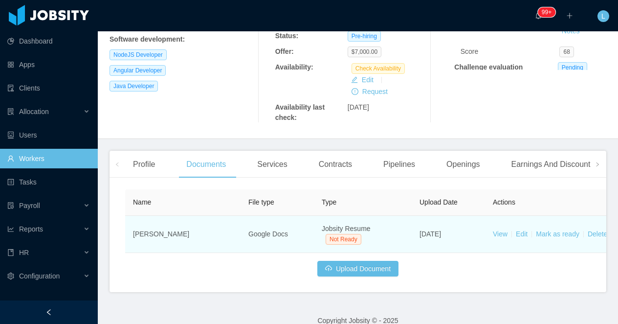
scroll to position [193, 0]
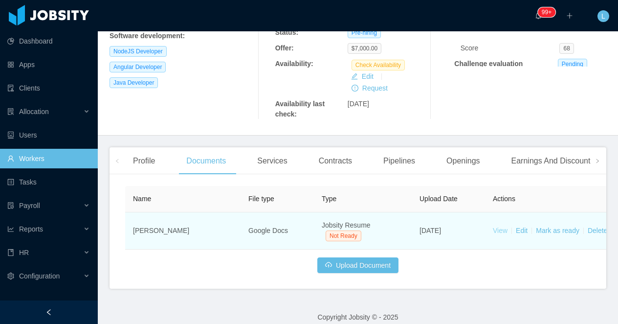
click at [497, 226] on link "View" at bounding box center [500, 230] width 15 height 8
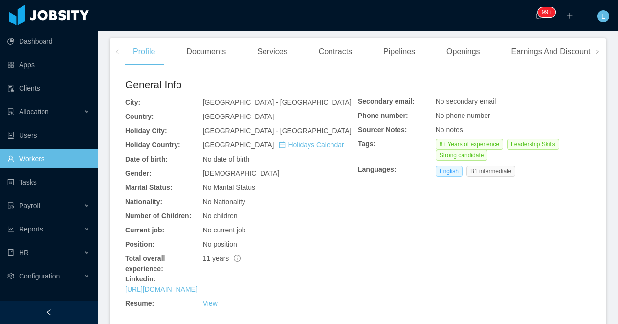
scroll to position [281, 0]
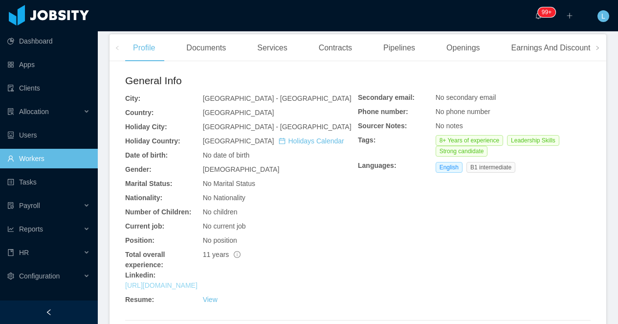
click at [195, 284] on link "[URL][DOMAIN_NAME]" at bounding box center [161, 285] width 72 height 8
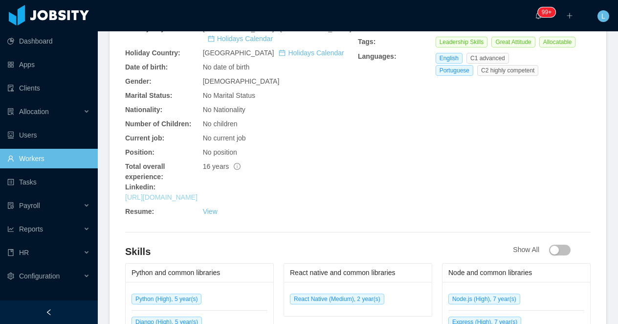
scroll to position [425, 0]
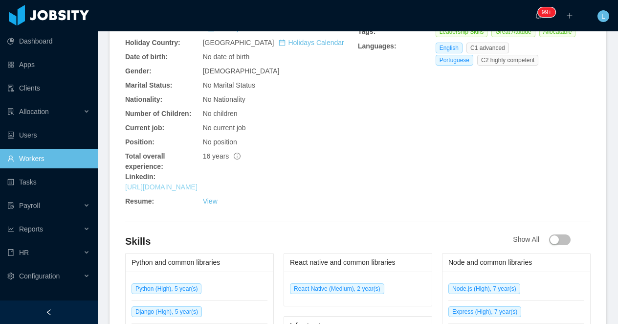
click at [181, 183] on link "https://br.linkedin.com/in/douglasmcordeiro" at bounding box center [161, 187] width 72 height 8
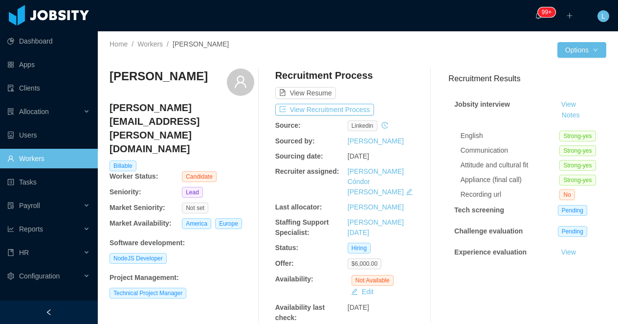
click at [176, 79] on h3 "Douglas Menegon Cordeiro" at bounding box center [158, 76] width 98 height 16
copy div "Douglas Menegon Cordeiro"
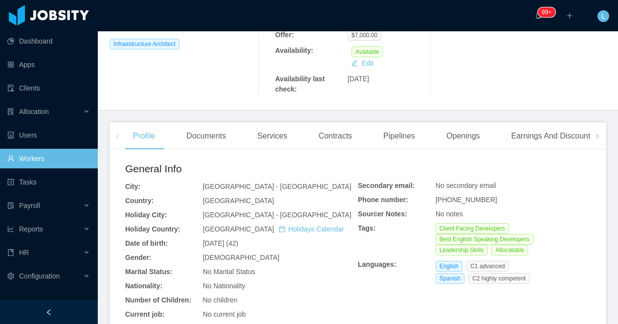
scroll to position [303, 0]
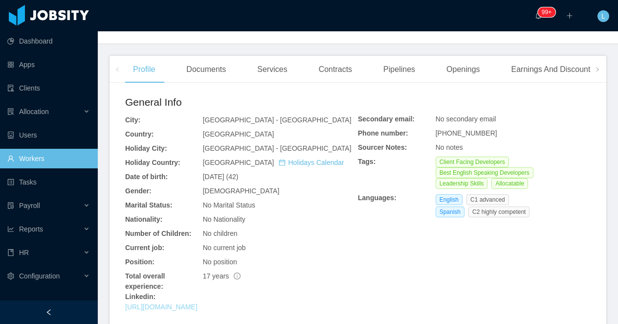
click at [197, 303] on link "https://www.linkedin.com/in/eliudiaz" at bounding box center [161, 307] width 72 height 8
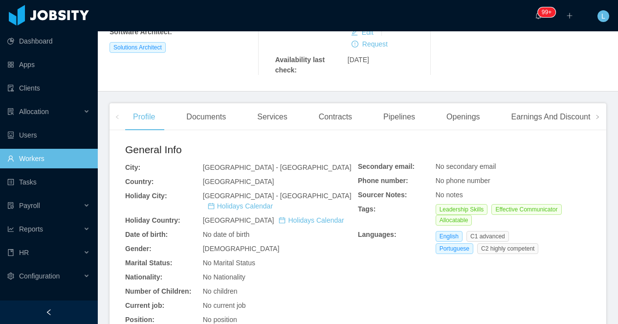
scroll to position [342, 0]
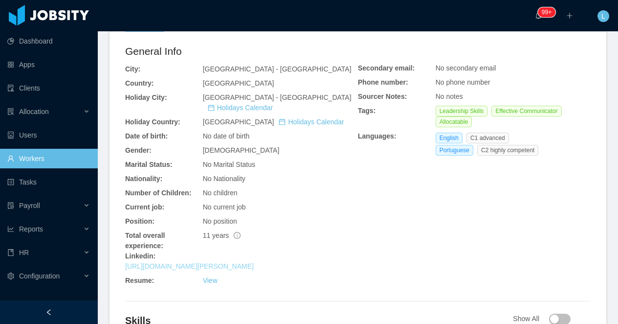
click at [181, 262] on link "[URL][DOMAIN_NAME][PERSON_NAME]" at bounding box center [189, 266] width 129 height 8
